Goal: Task Accomplishment & Management: Manage account settings

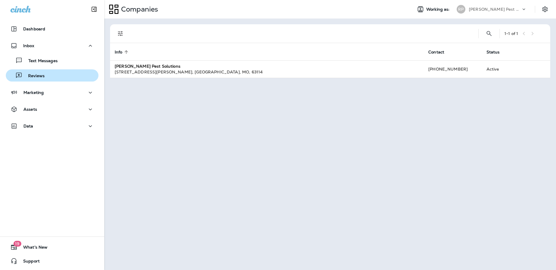
click at [72, 73] on div "Reviews" at bounding box center [52, 75] width 88 height 9
